Goal: Transaction & Acquisition: Obtain resource

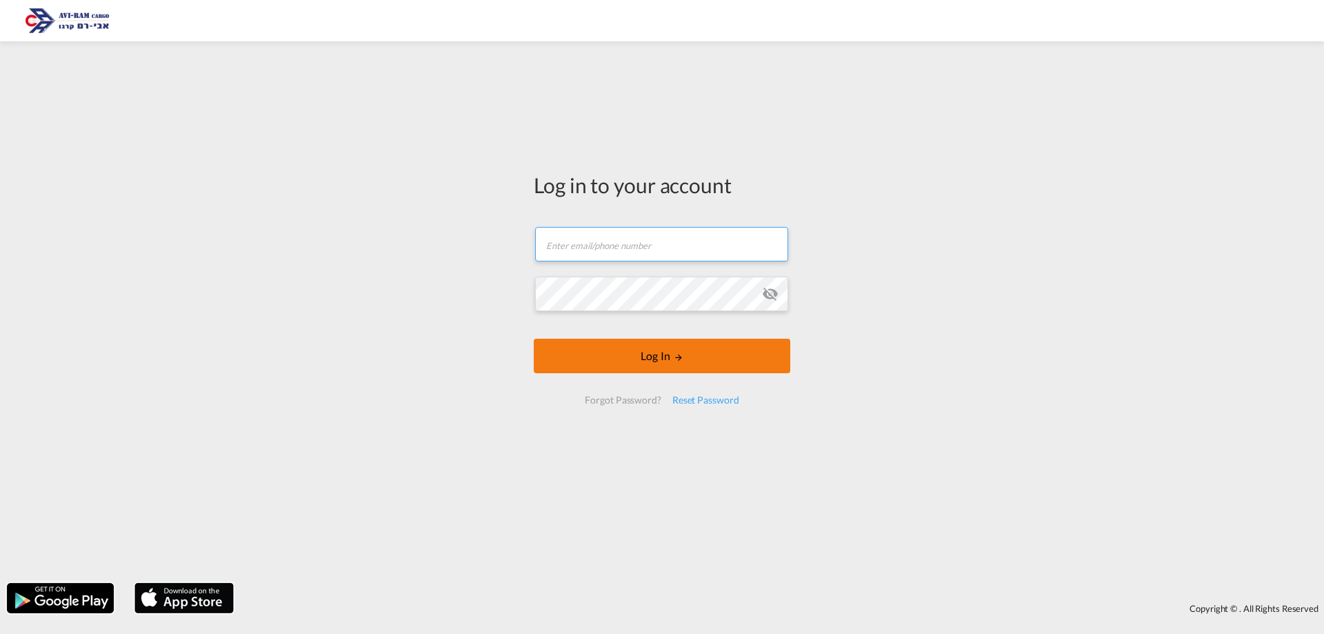
type input "[EMAIL_ADDRESS][DOMAIN_NAME]"
click at [637, 370] on button "Log In" at bounding box center [662, 356] width 257 height 34
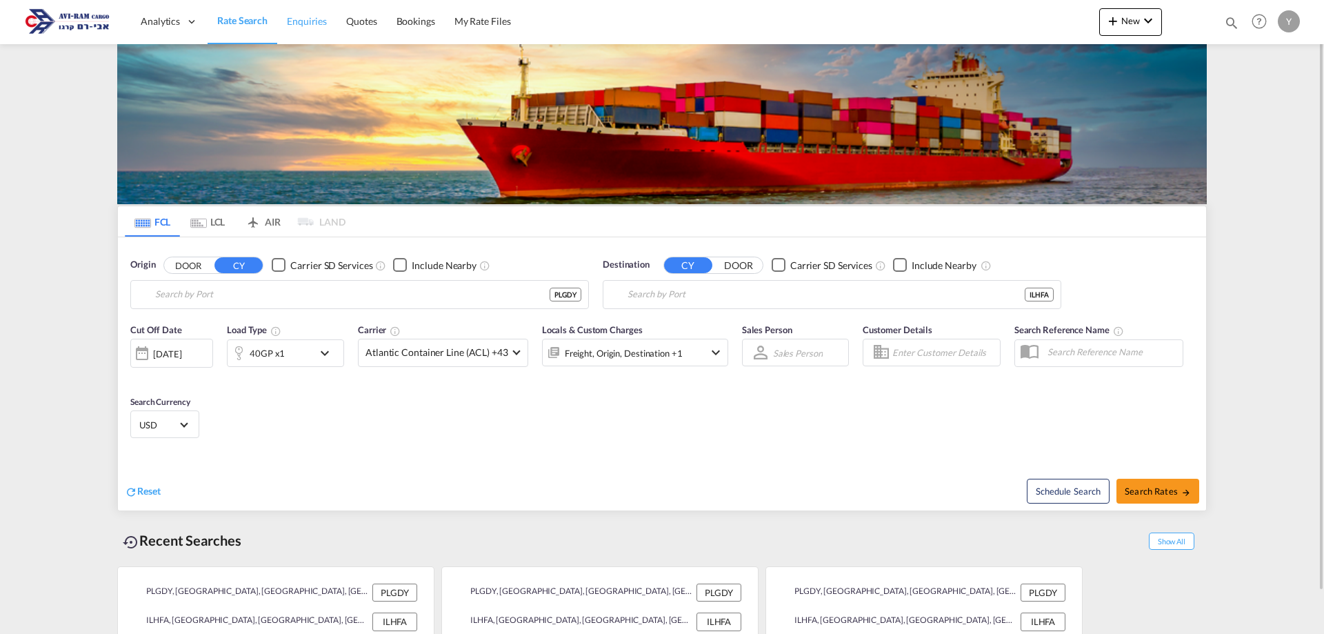
type input "[GEOGRAPHIC_DATA], PLGDY"
type input "[GEOGRAPHIC_DATA], [GEOGRAPHIC_DATA]"
